Goal: Task Accomplishment & Management: Use online tool/utility

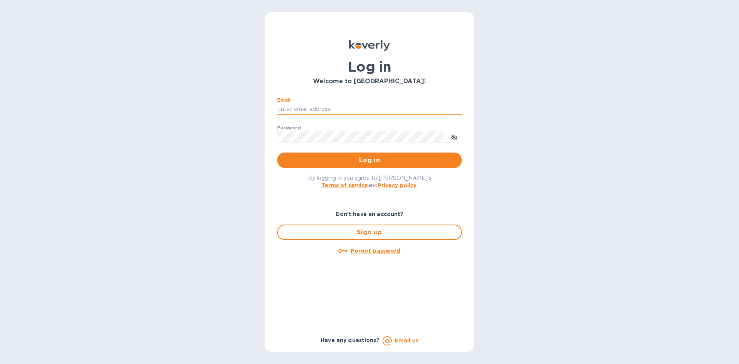
click at [337, 112] on input "Email" at bounding box center [369, 109] width 185 height 12
type input "[EMAIL_ADDRESS][DOMAIN_NAME]"
click at [335, 167] on button "Log in" at bounding box center [369, 159] width 185 height 15
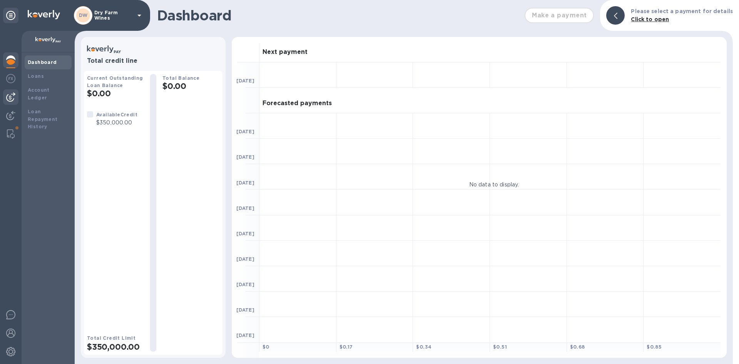
click at [13, 95] on img at bounding box center [10, 96] width 9 height 9
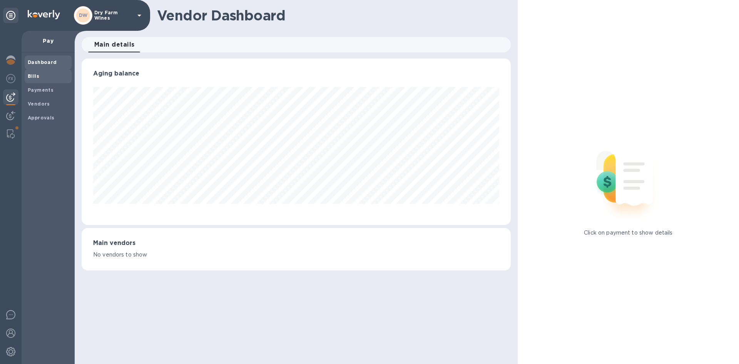
click at [46, 71] on div "Bills" at bounding box center [48, 76] width 47 height 14
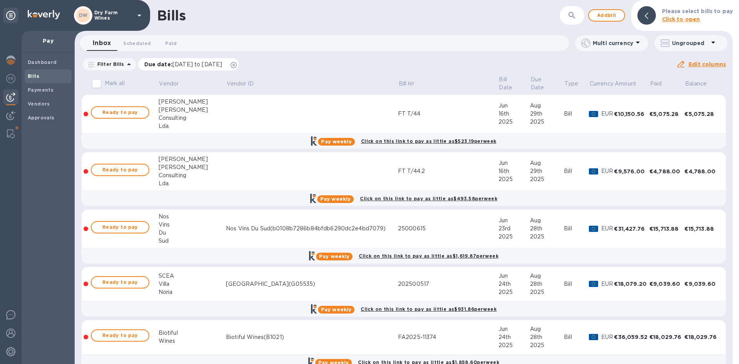
click at [237, 65] on icon at bounding box center [233, 65] width 6 height 6
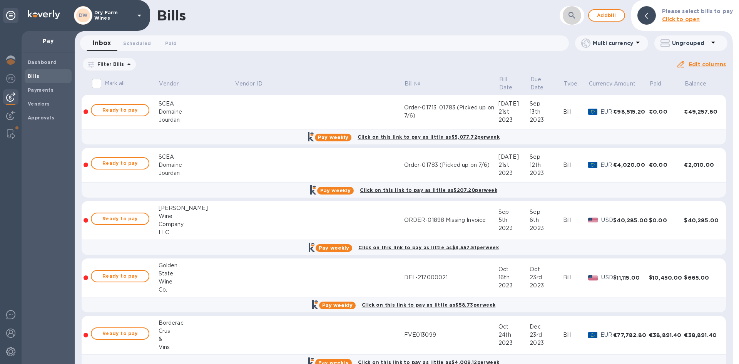
click at [576, 22] on button "button" at bounding box center [571, 15] width 18 height 18
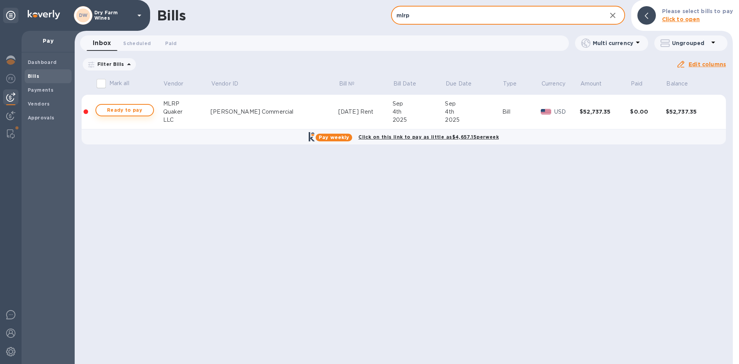
type input "mlrp"
click at [113, 111] on span "Ready to pay" at bounding box center [124, 109] width 45 height 9
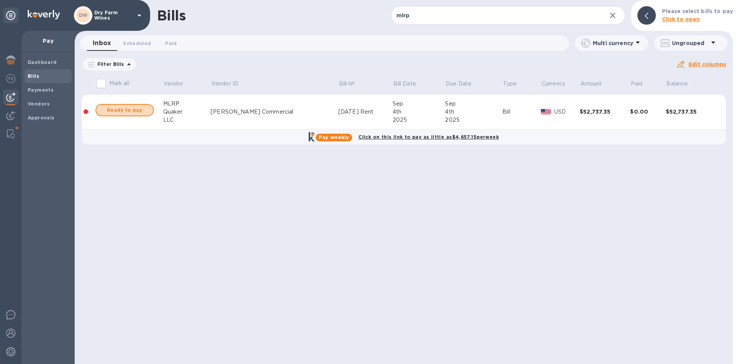
click at [113, 111] on span "Ready to pay" at bounding box center [124, 109] width 45 height 9
checkbox input "true"
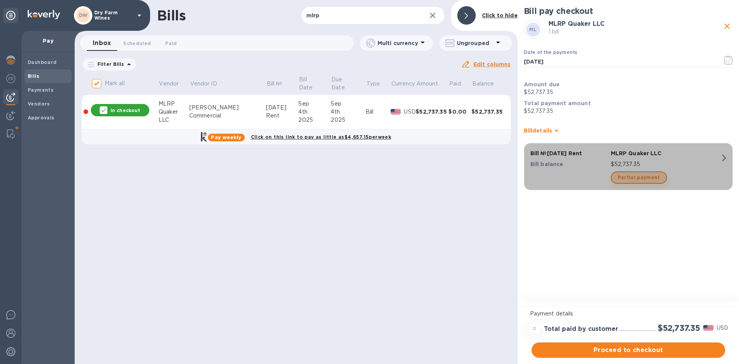
click at [641, 181] on span "Partial payment" at bounding box center [638, 177] width 42 height 9
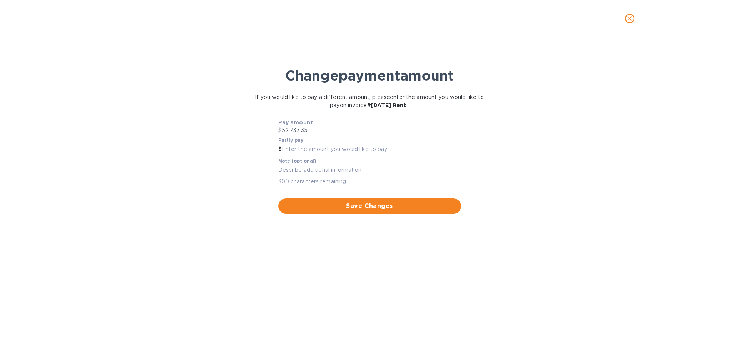
click at [289, 150] on input "text" at bounding box center [371, 149] width 179 height 12
type input "15,110.20"
type textarea "Credit applied"
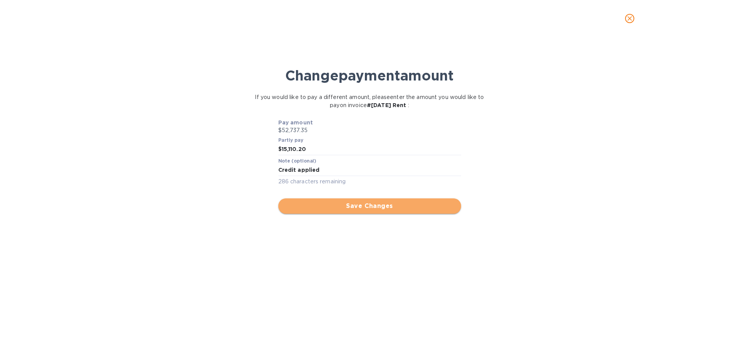
click at [390, 211] on button "Save Changes" at bounding box center [369, 205] width 183 height 15
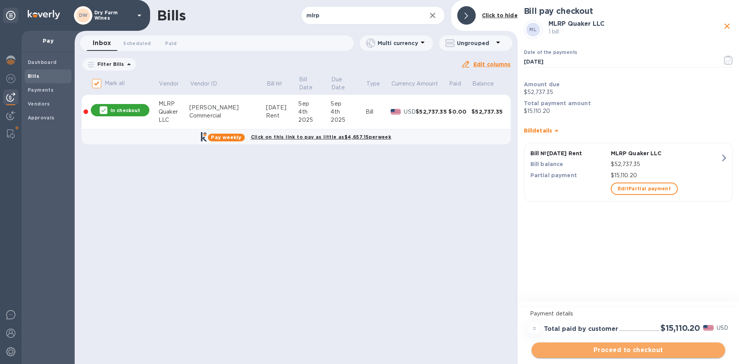
click at [639, 350] on span "Proceed to checkout" at bounding box center [627, 349] width 181 height 9
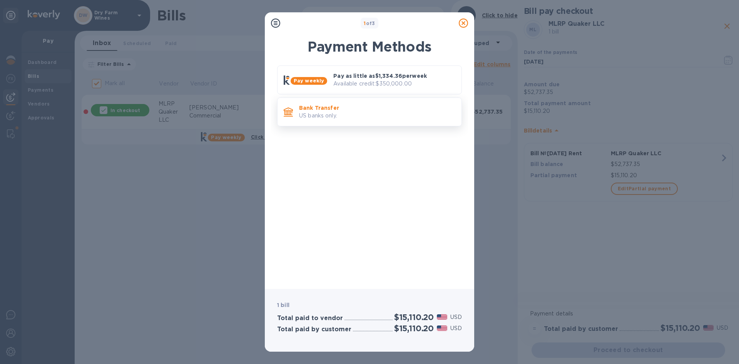
click at [399, 123] on div "Bank Transfer US banks only." at bounding box center [369, 111] width 185 height 29
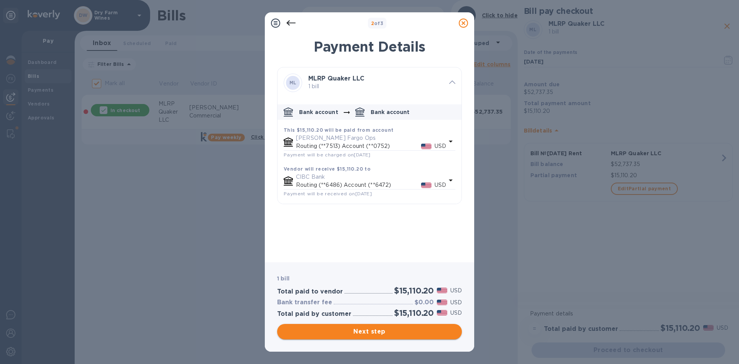
click at [403, 330] on span "Next step" at bounding box center [369, 331] width 172 height 9
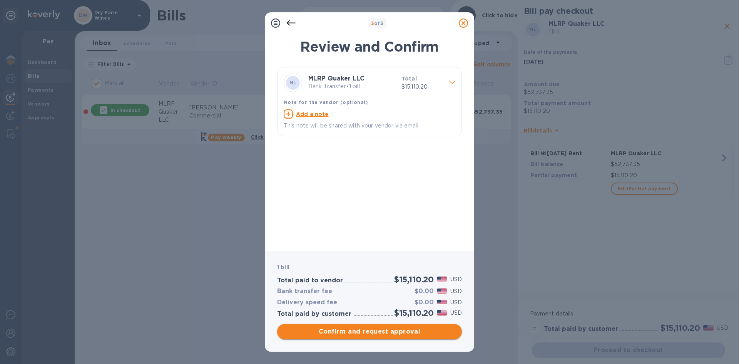
click at [402, 328] on span "Confirm and request approval" at bounding box center [369, 331] width 172 height 9
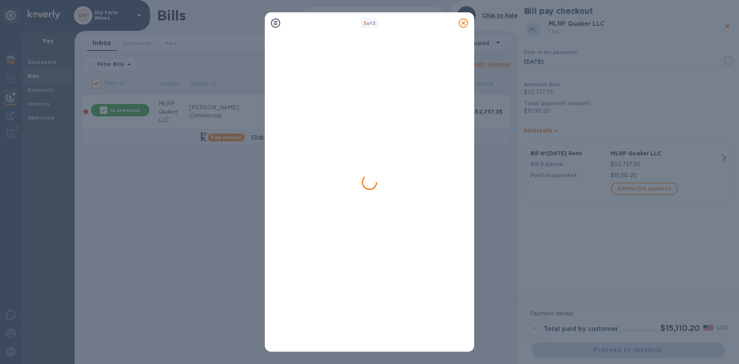
checkbox input "false"
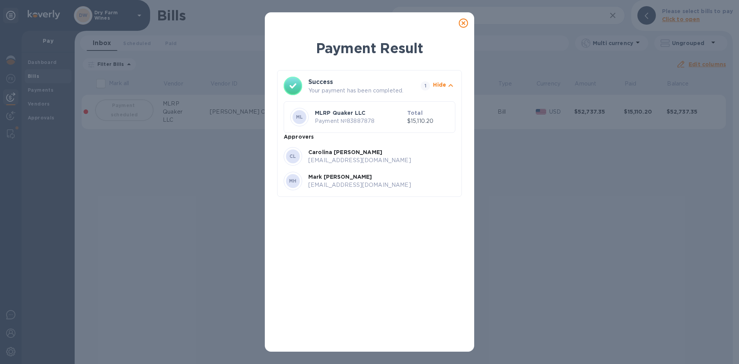
click at [465, 23] on icon at bounding box center [463, 22] width 9 height 9
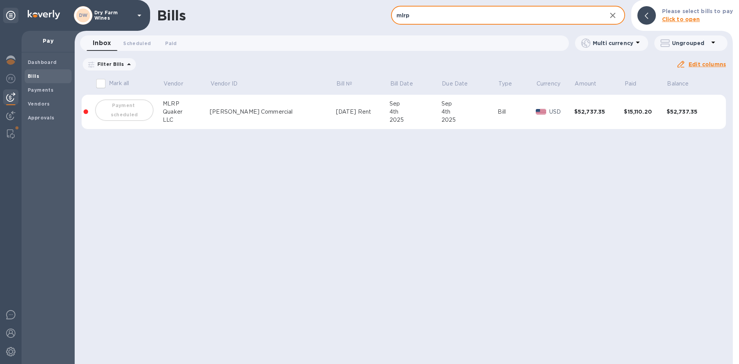
click at [456, 16] on input "mlrp" at bounding box center [495, 15] width 209 height 19
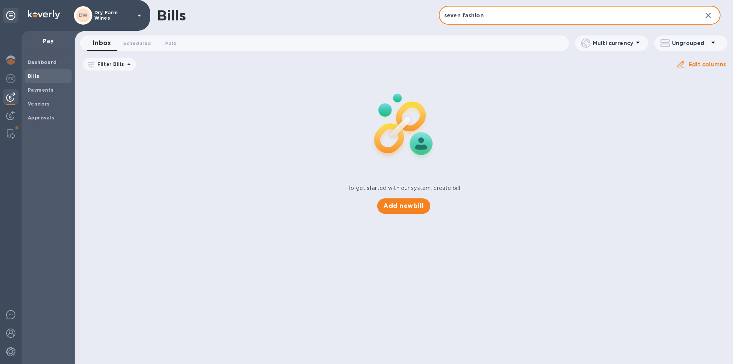
type input "seven fashion"
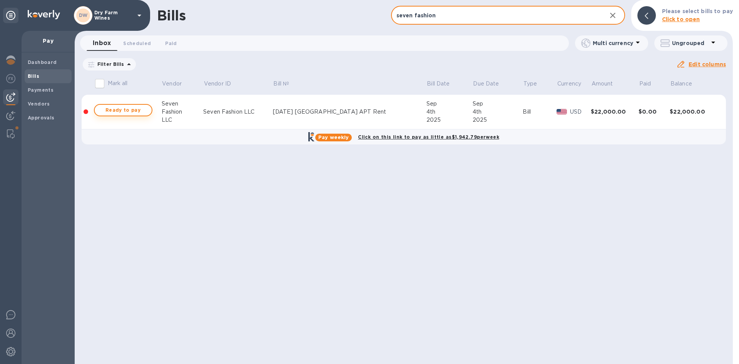
click at [137, 113] on span "Ready to pay" at bounding box center [123, 109] width 45 height 9
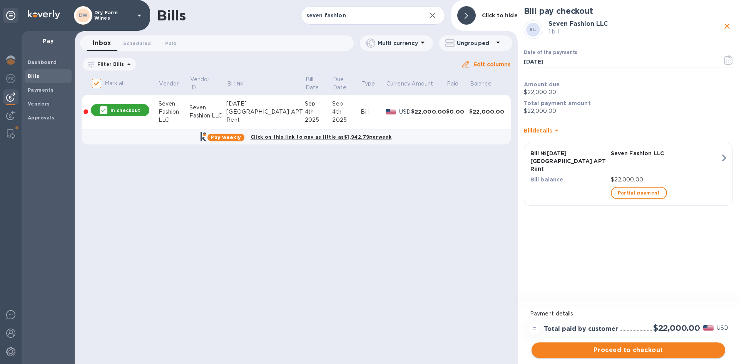
click at [633, 348] on span "Proceed to checkout" at bounding box center [627, 349] width 181 height 9
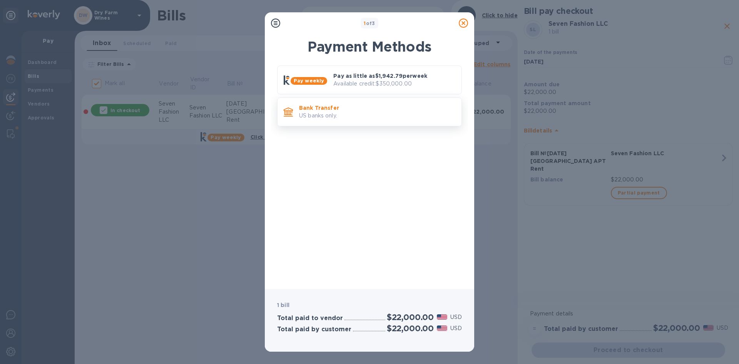
click at [369, 123] on div "Bank Transfer US banks only." at bounding box center [369, 111] width 185 height 29
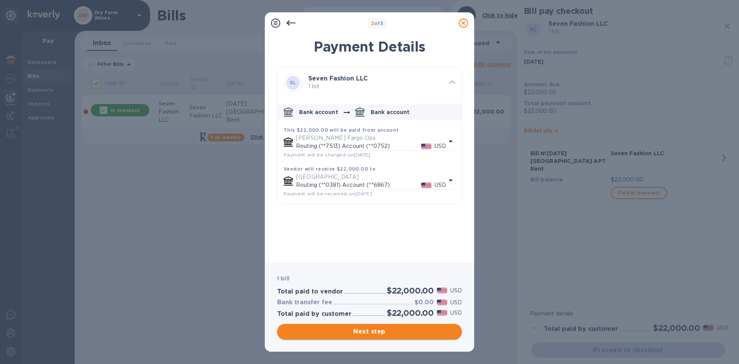
click at [408, 327] on span "Next step" at bounding box center [369, 331] width 172 height 9
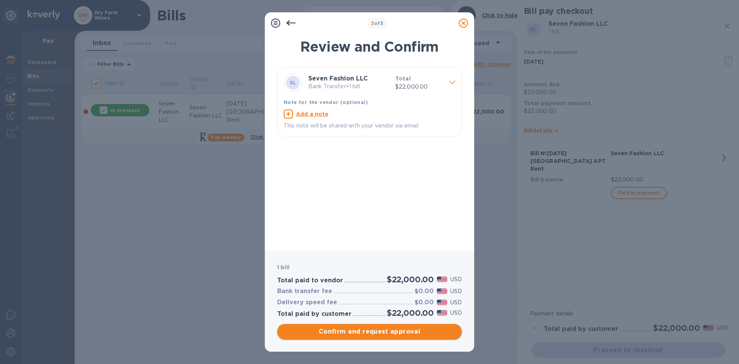
click at [408, 327] on span "Confirm and request approval" at bounding box center [369, 331] width 172 height 9
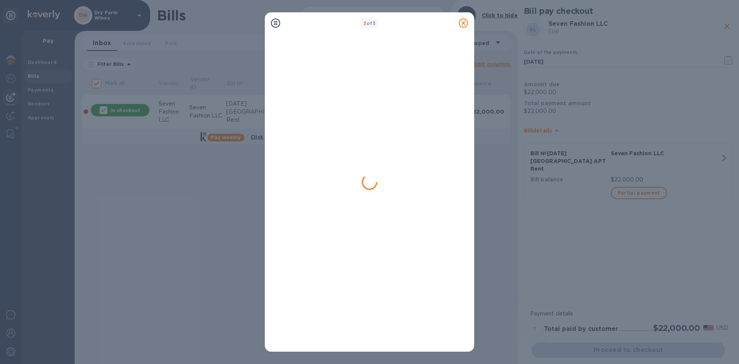
checkbox input "false"
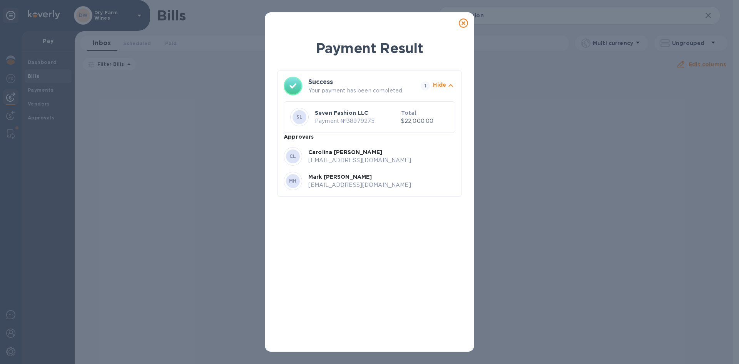
click at [461, 25] on icon at bounding box center [463, 22] width 9 height 9
